Goal: Navigation & Orientation: Find specific page/section

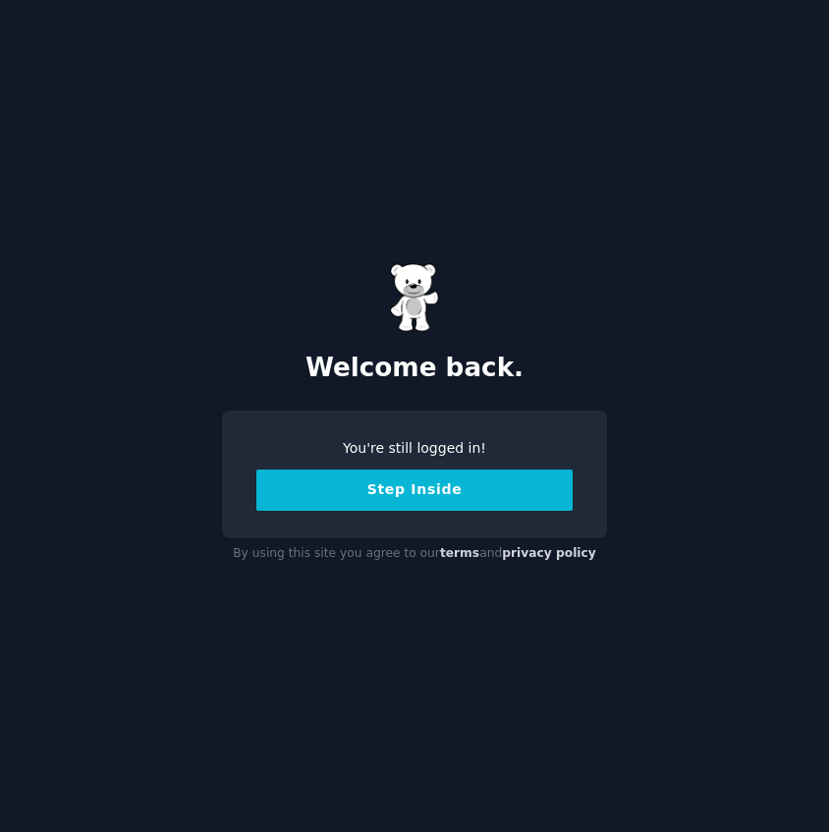
click at [394, 500] on button "Step Inside" at bounding box center [414, 490] width 316 height 41
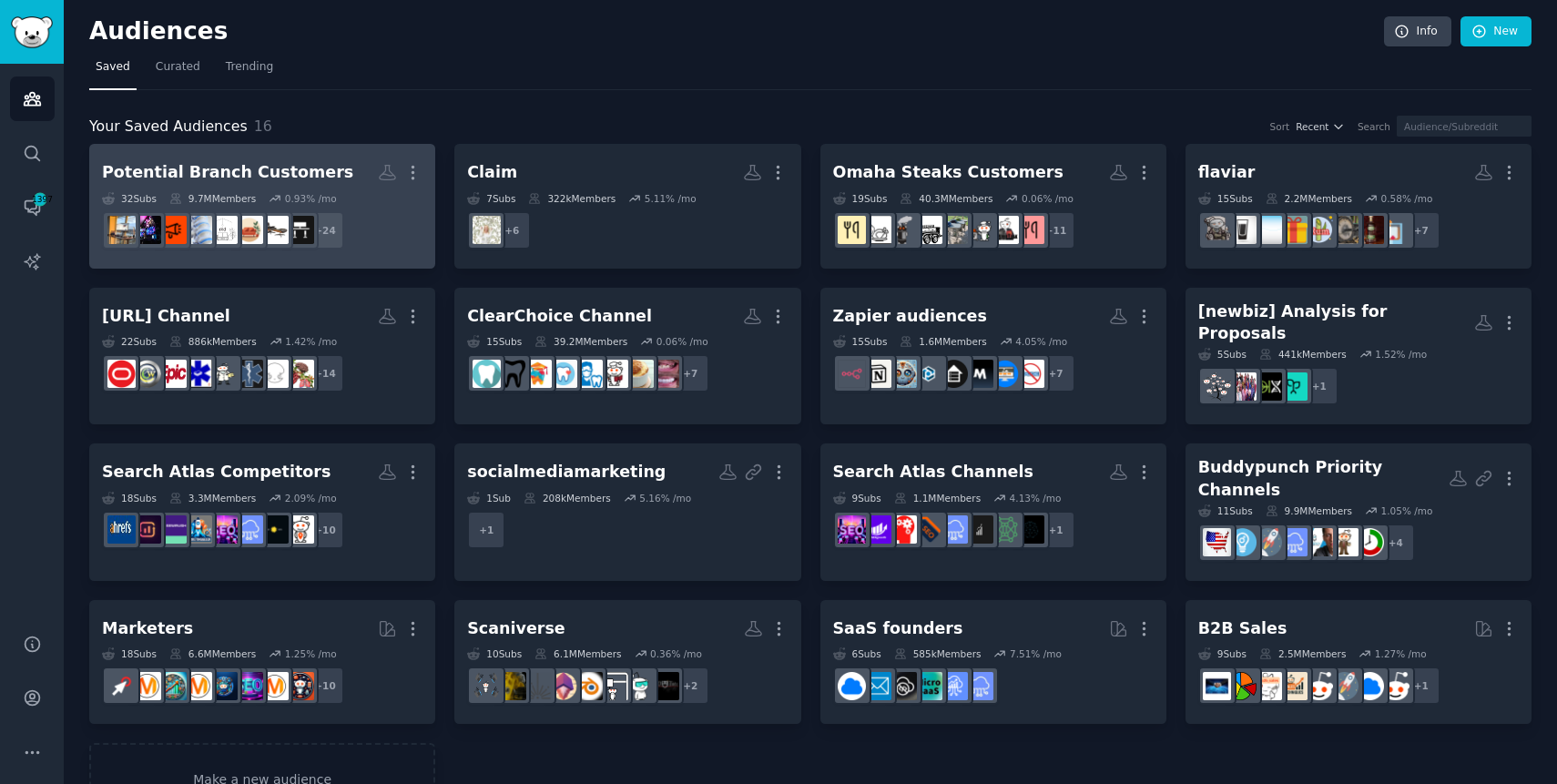
click at [396, 221] on dd "+ 24" at bounding box center [262, 230] width 321 height 51
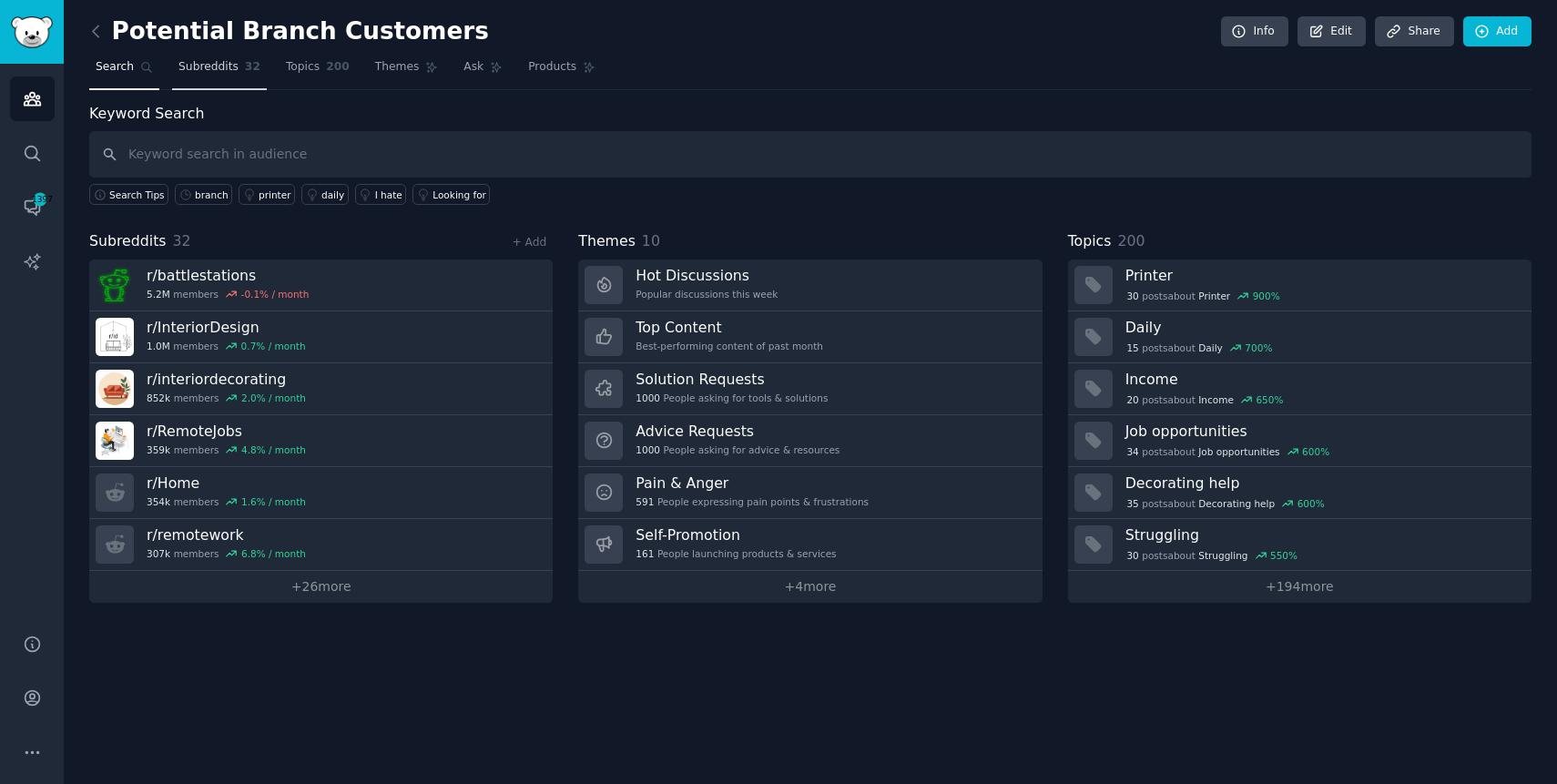
click at [209, 64] on span "Subreddits" at bounding box center [209, 68] width 60 height 17
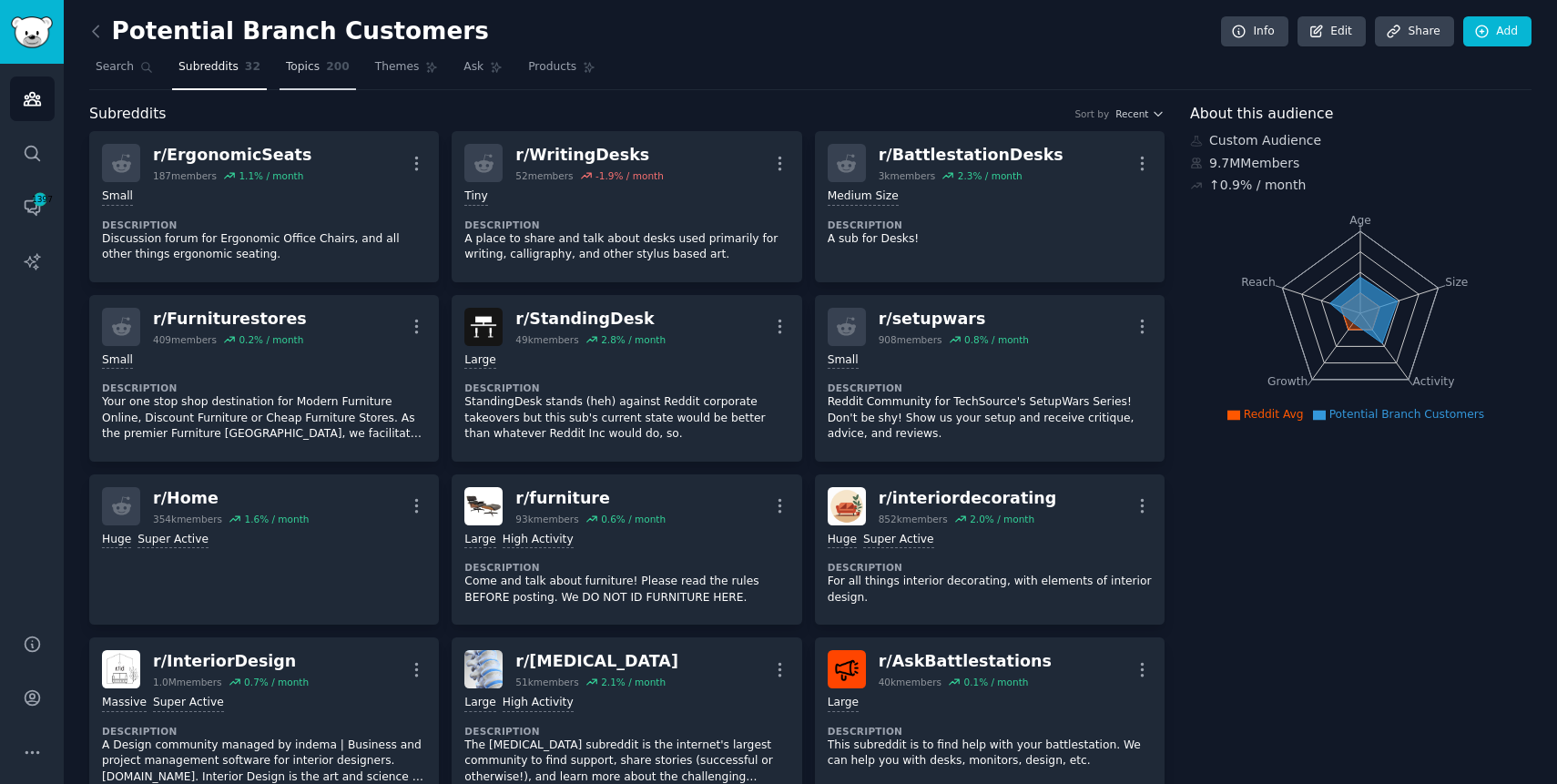
click at [320, 70] on link "Topics 200" at bounding box center [318, 71] width 77 height 37
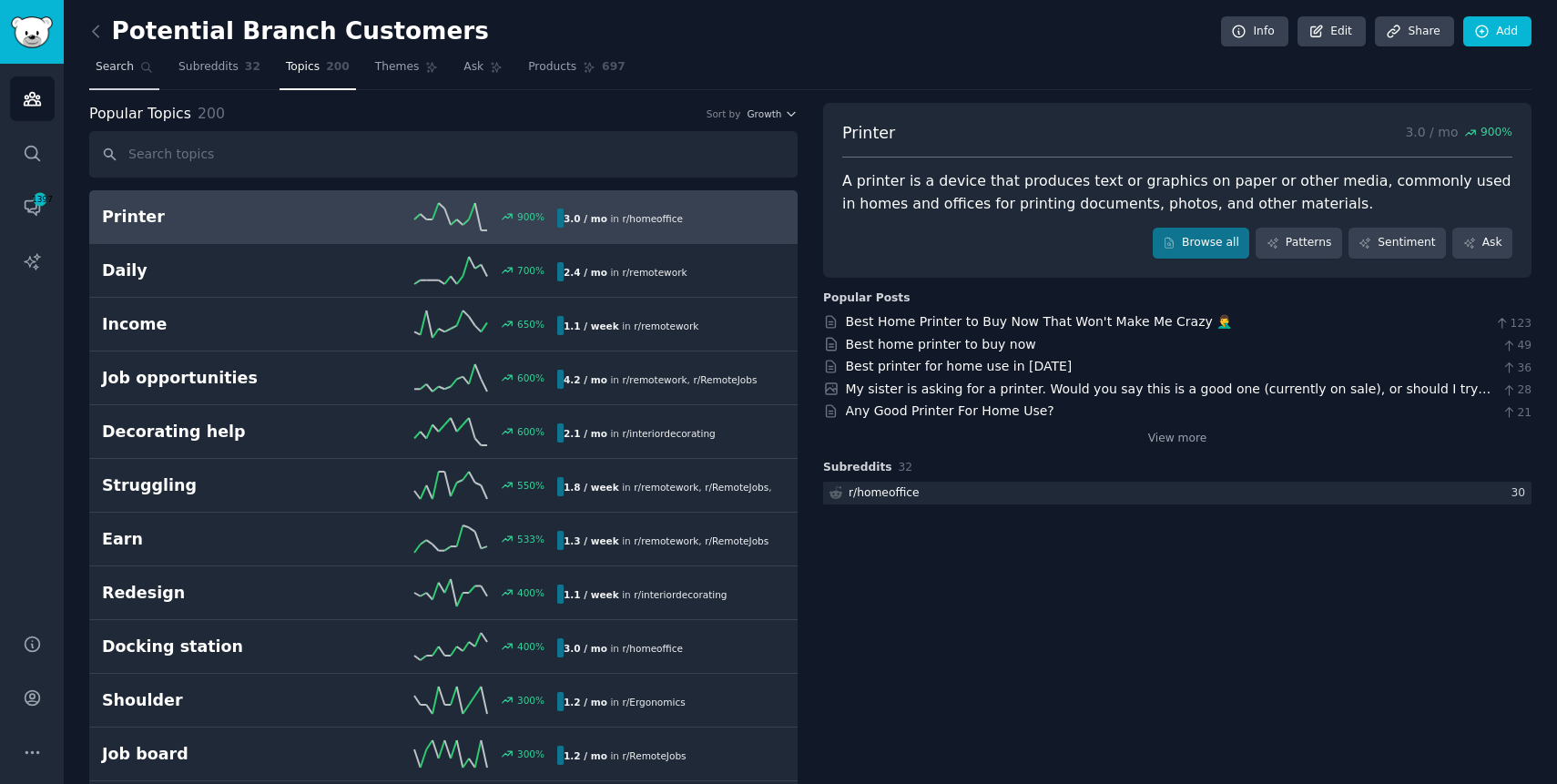
click at [125, 61] on span "Search" at bounding box center [114, 68] width 38 height 17
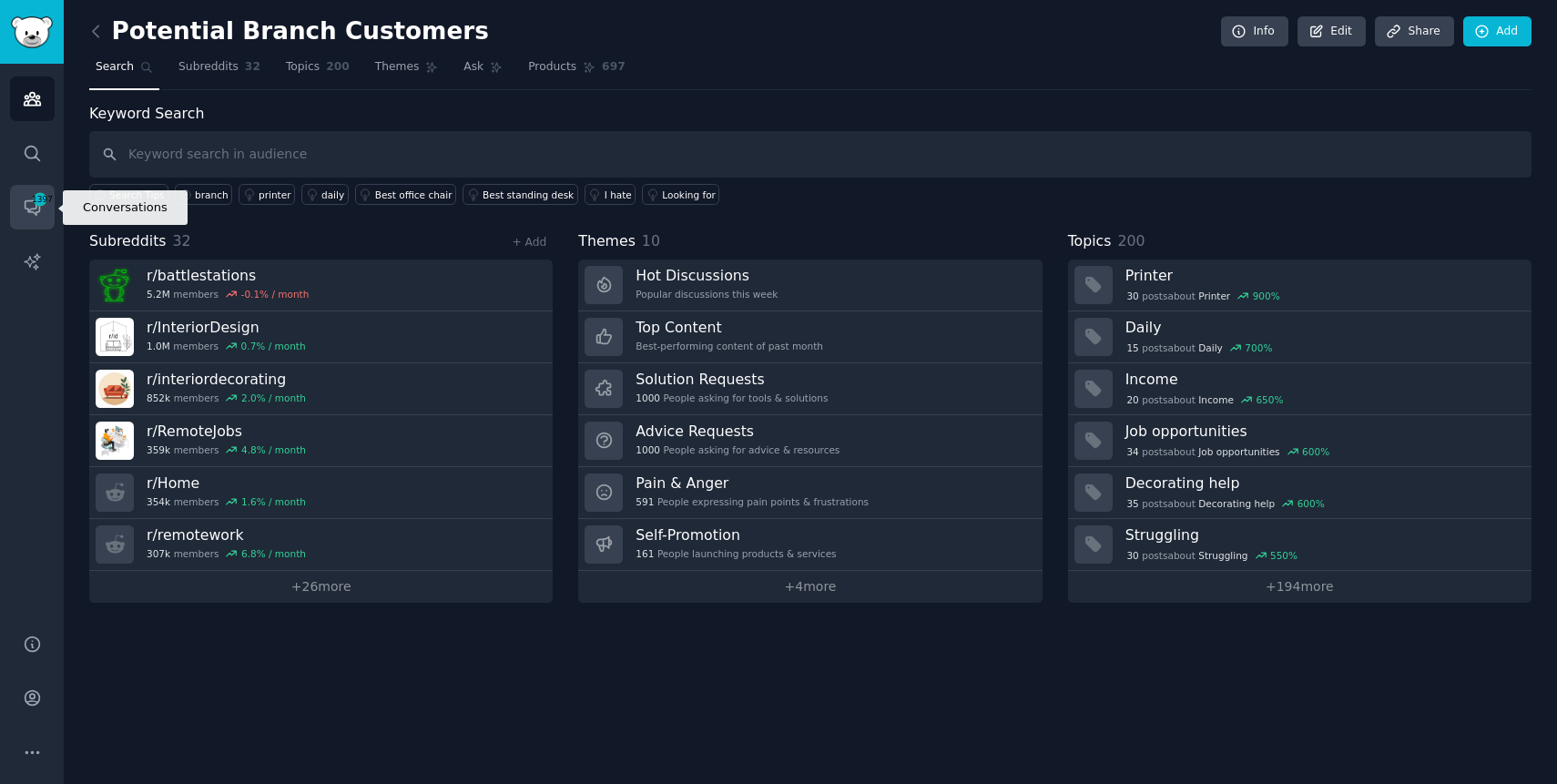
click at [38, 203] on span "1397" at bounding box center [40, 199] width 17 height 13
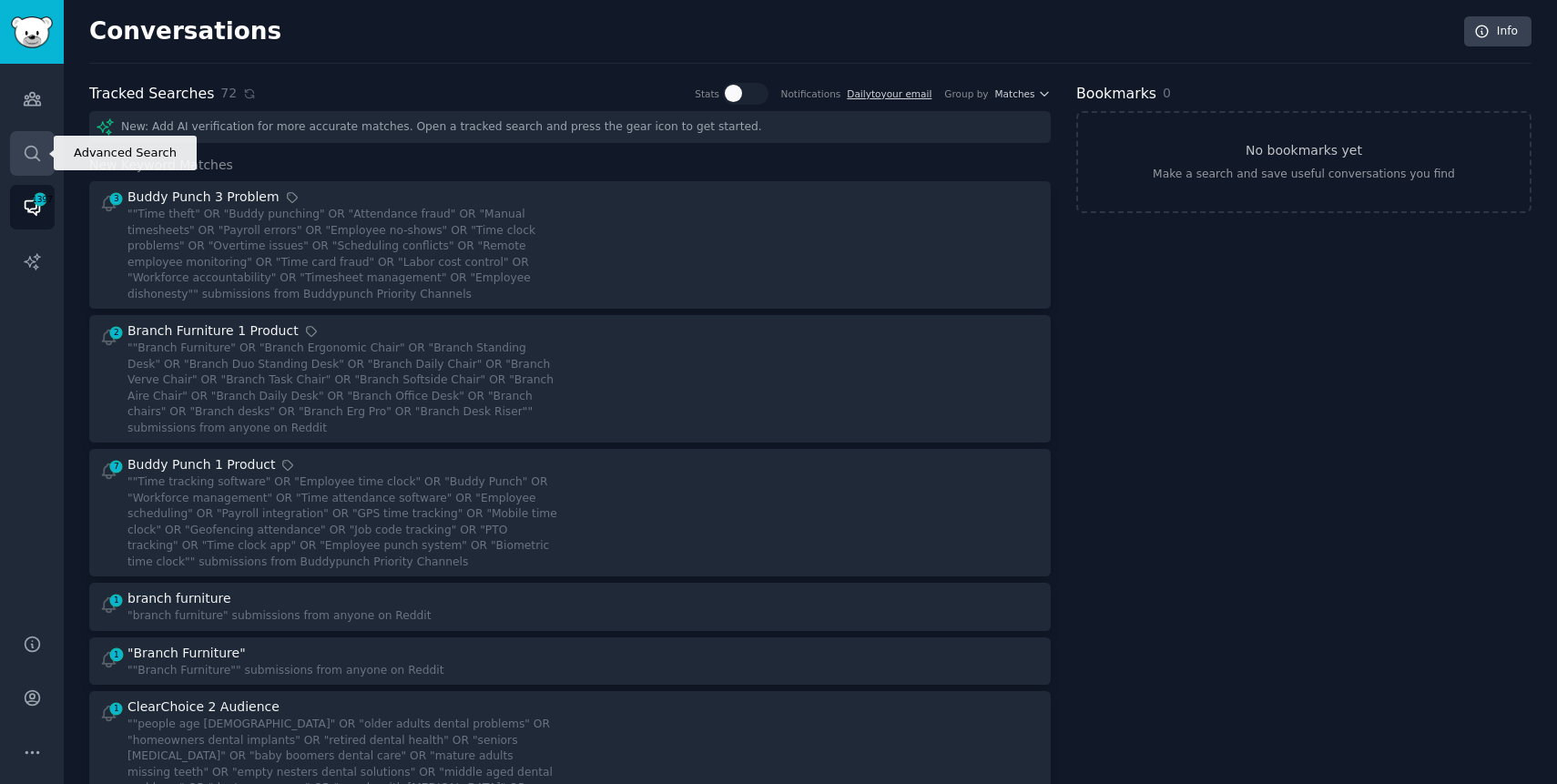
click at [34, 152] on icon "Sidebar" at bounding box center [32, 153] width 19 height 19
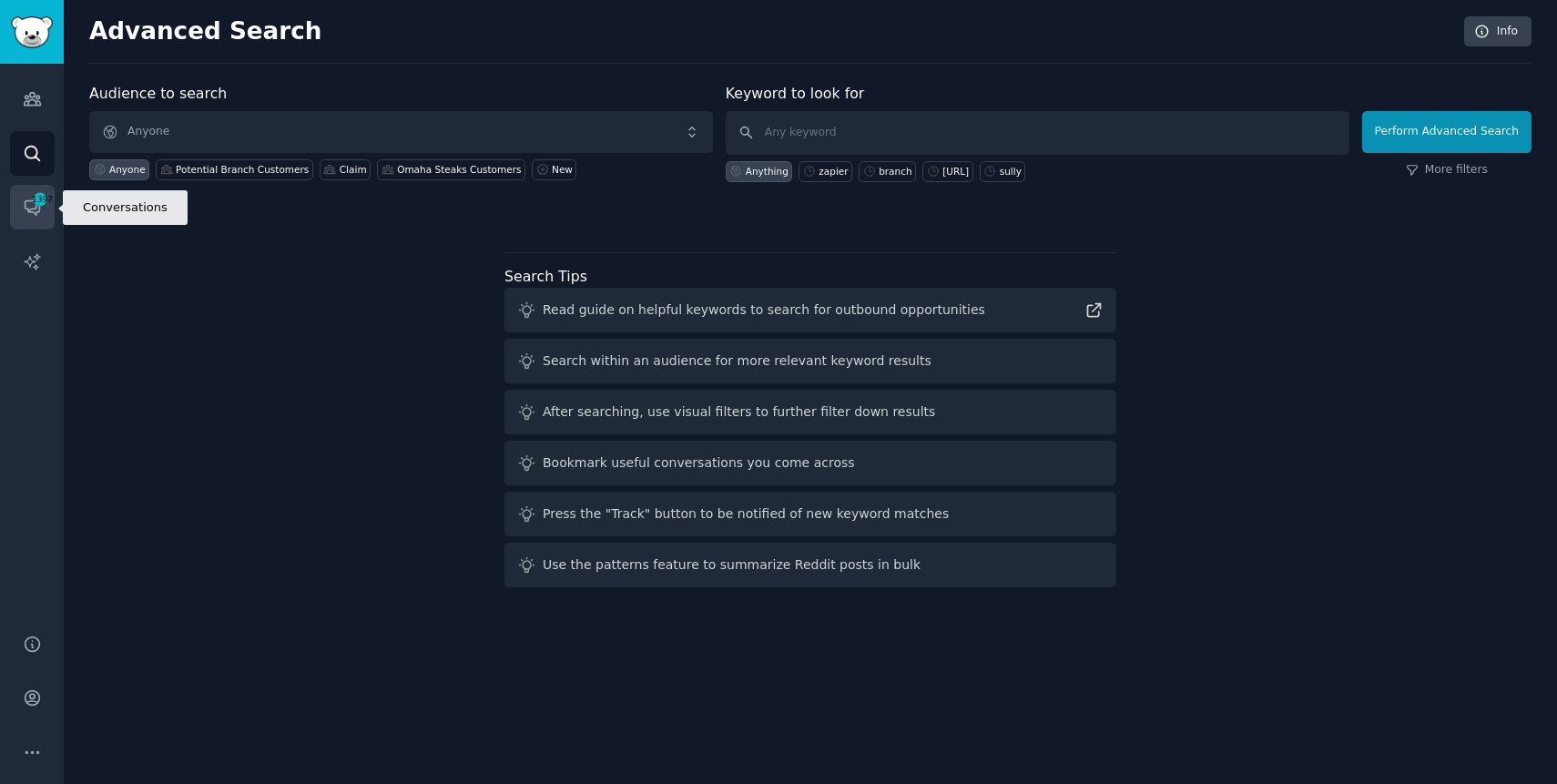
click at [32, 202] on span "1397" at bounding box center [40, 199] width 17 height 13
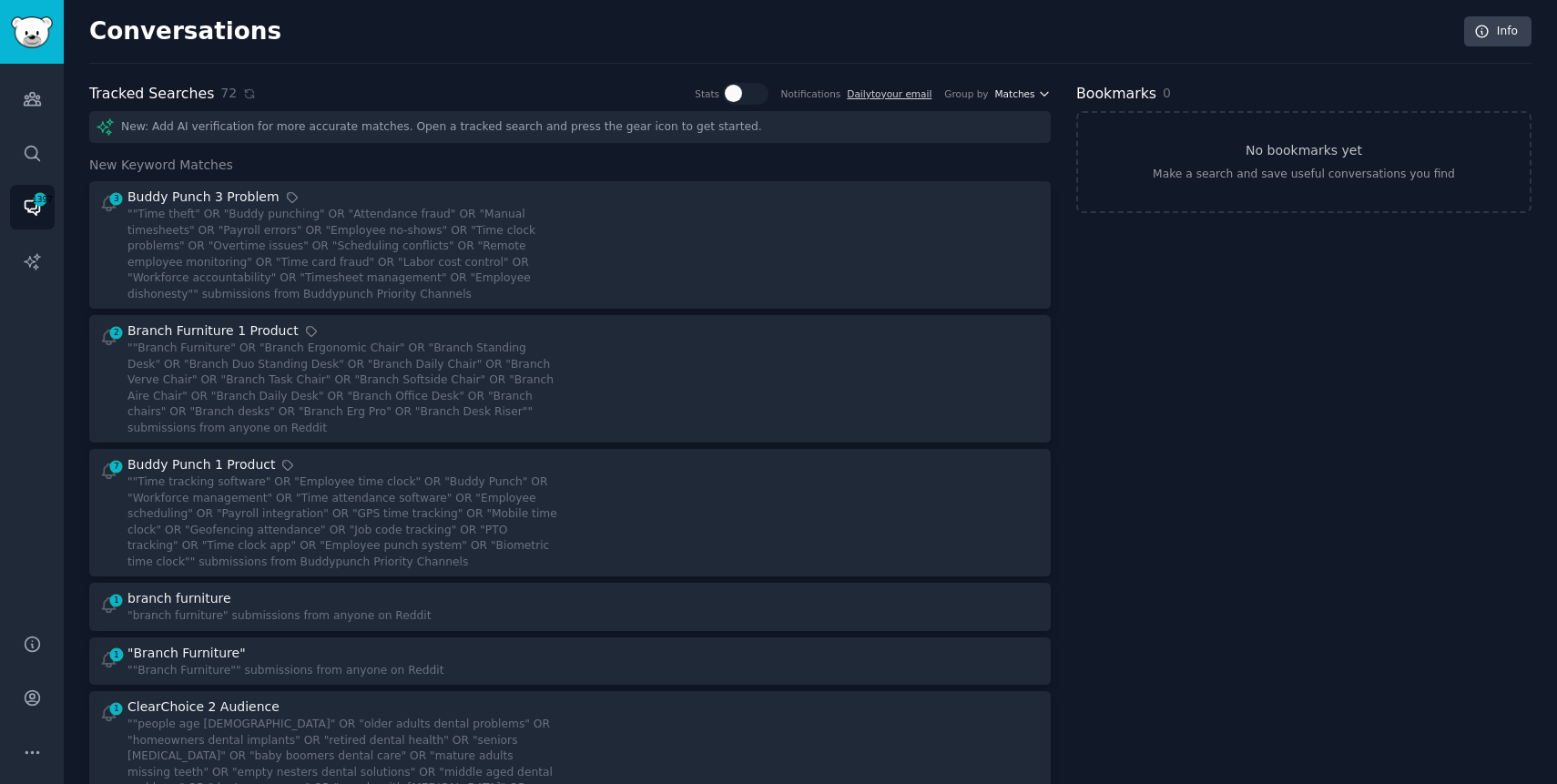
click at [767, 96] on span "Matches" at bounding box center [1015, 94] width 40 height 13
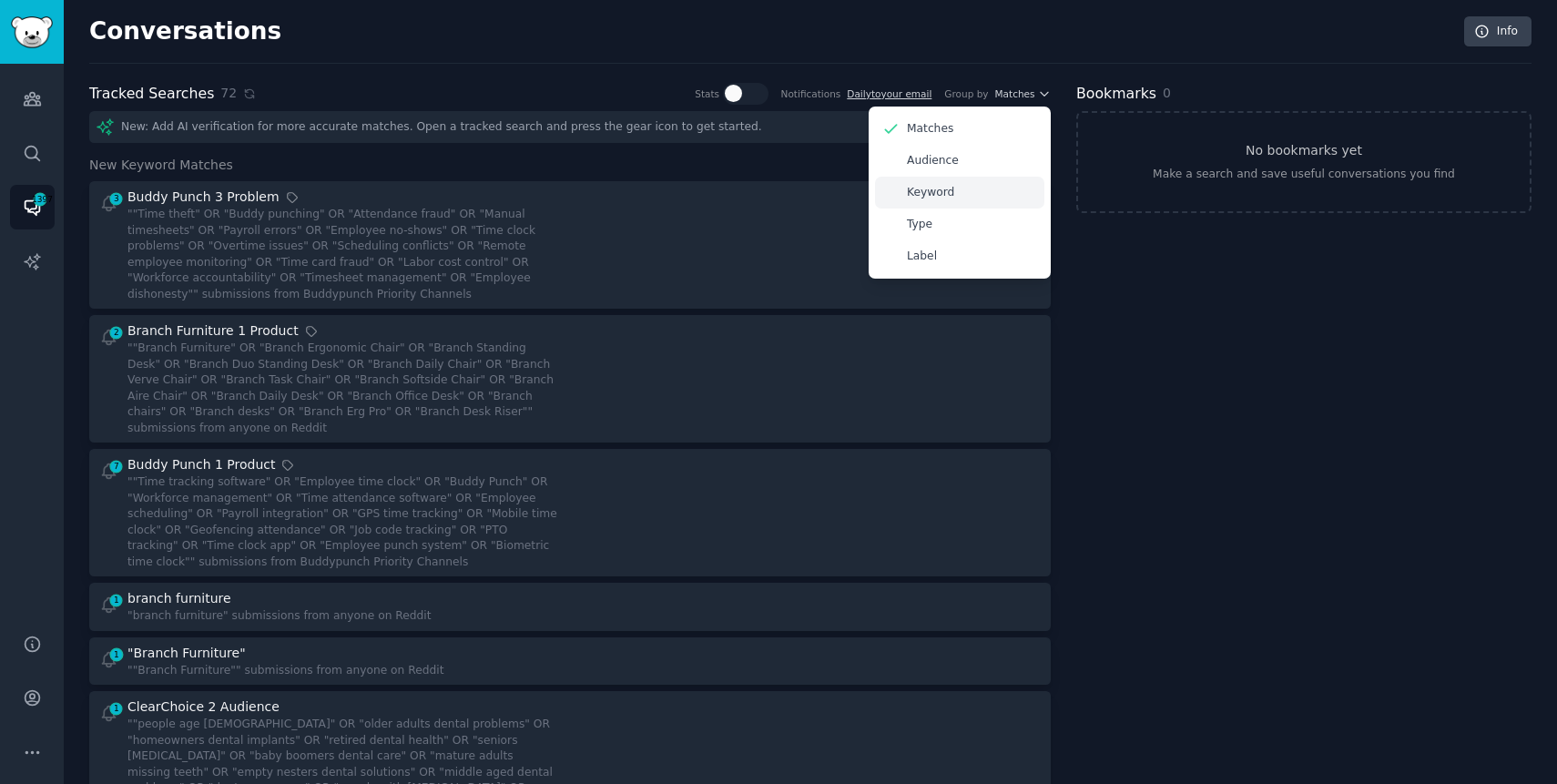
click at [767, 189] on p "Keyword" at bounding box center [930, 193] width 47 height 17
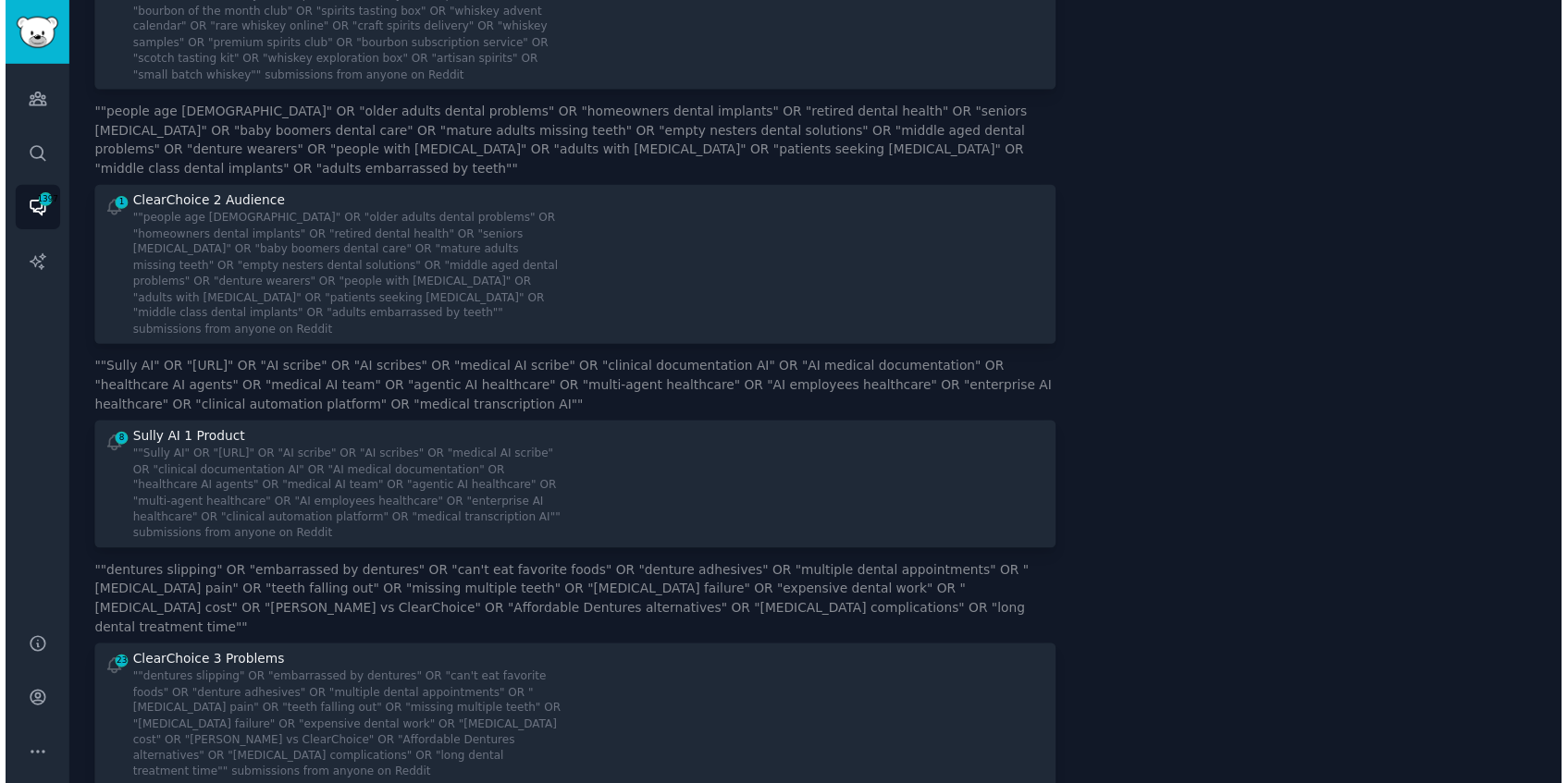
scroll to position [2308, 0]
